Goal: Check status

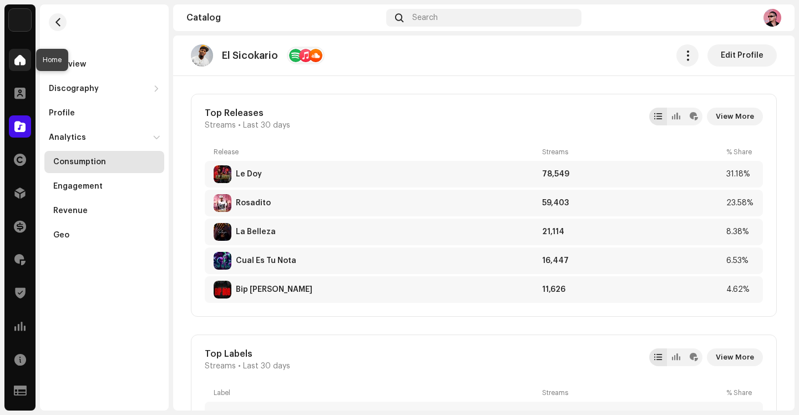
click at [18, 65] on div at bounding box center [20, 60] width 22 height 22
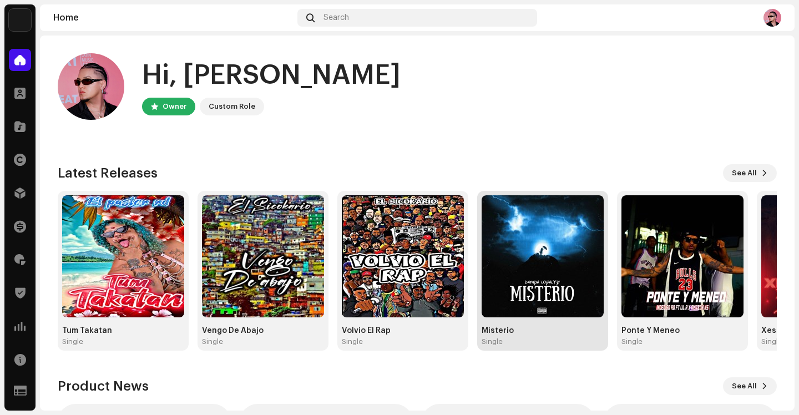
click at [531, 220] on img at bounding box center [542, 256] width 122 height 122
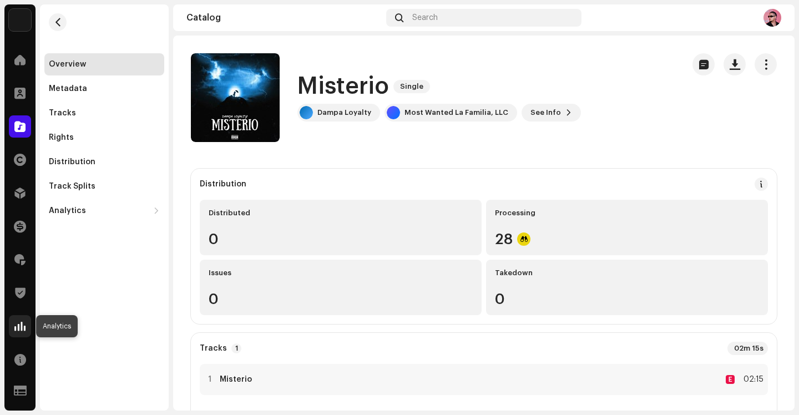
click at [15, 324] on span at bounding box center [19, 326] width 11 height 9
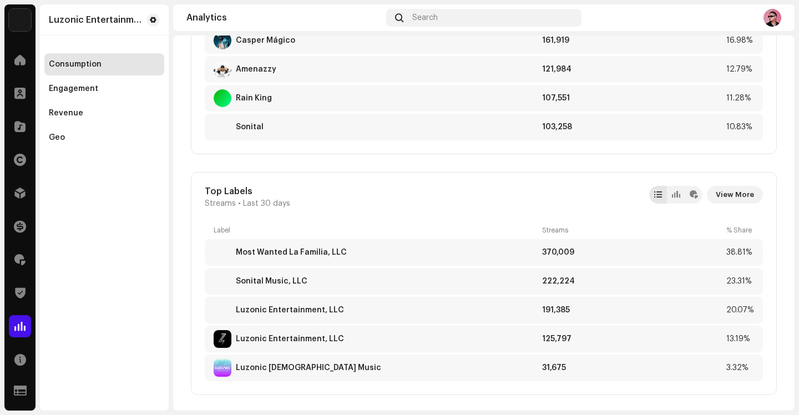
scroll to position [1002, 0]
